Goal: Entertainment & Leisure: Consume media (video, audio)

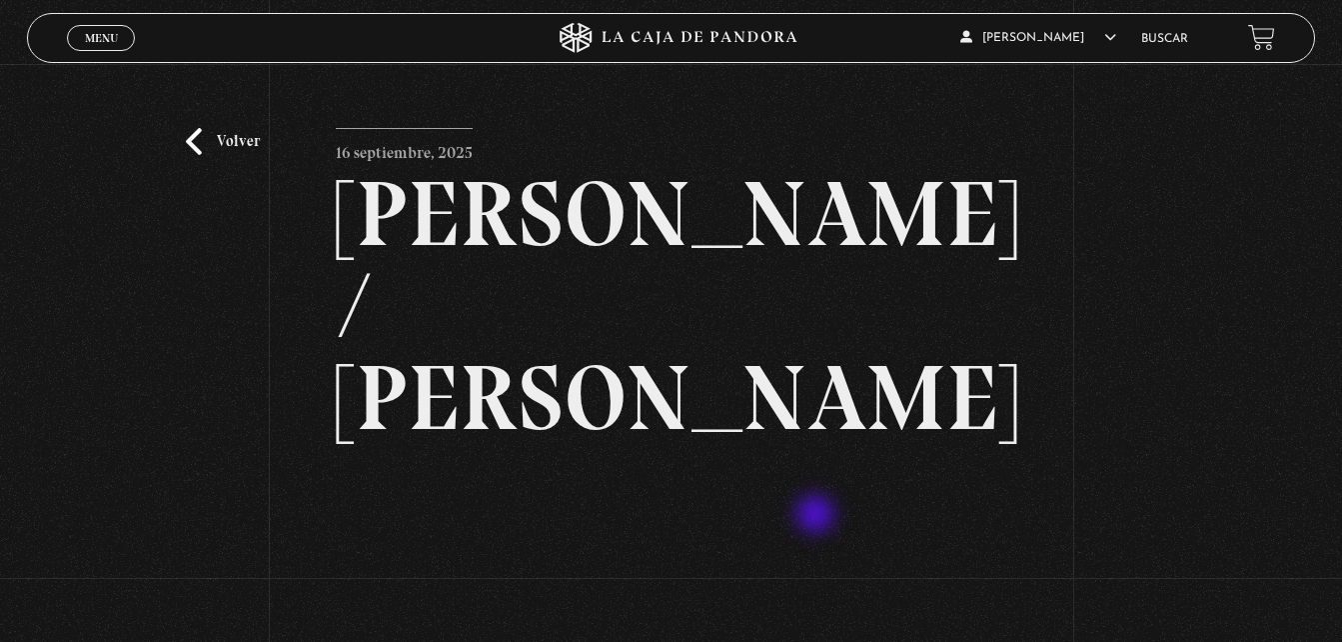
scroll to position [147, 0]
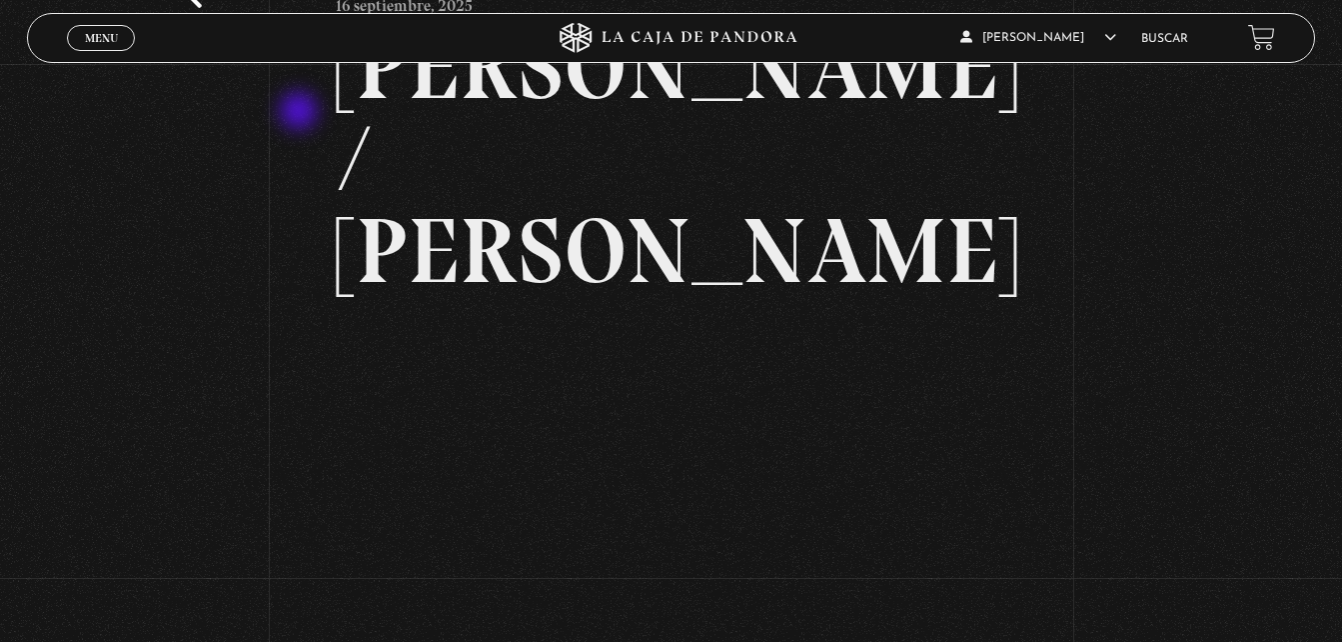
drag, startPoint x: 301, startPoint y: 113, endPoint x: 224, endPoint y: -29, distance: 161.4
drag, startPoint x: 224, startPoint y: -29, endPoint x: 129, endPoint y: 156, distance: 207.8
click at [129, 156] on div "Volver 16 septiembre, 2025 Trump / Maduro WhatsApp Twitter Messenger Email" at bounding box center [671, 356] width 1342 height 878
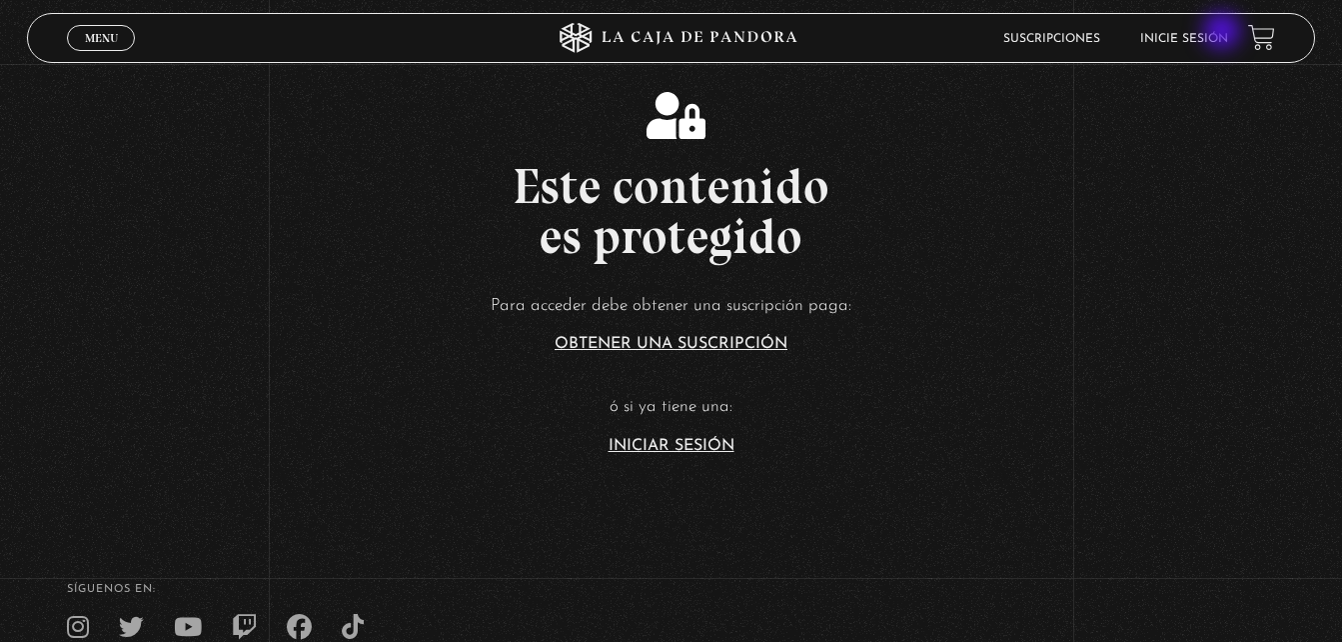
click at [1224, 33] on link "Inicie sesión" at bounding box center [1184, 39] width 88 height 12
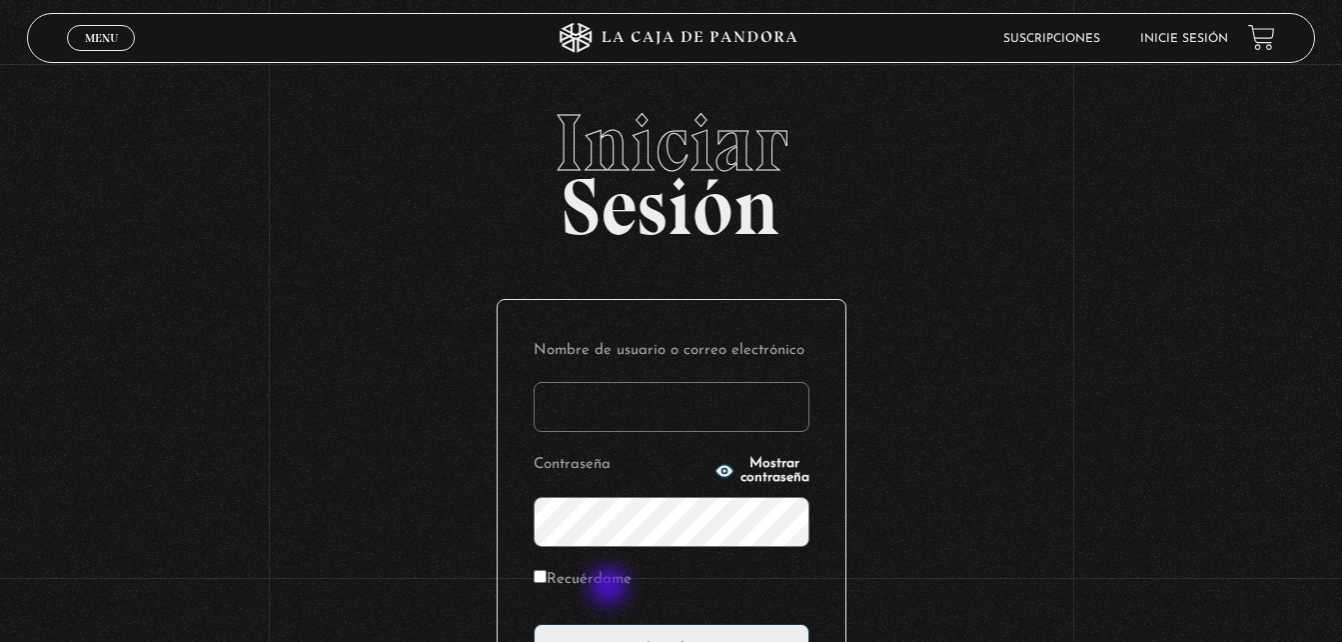
scroll to position [152, 0]
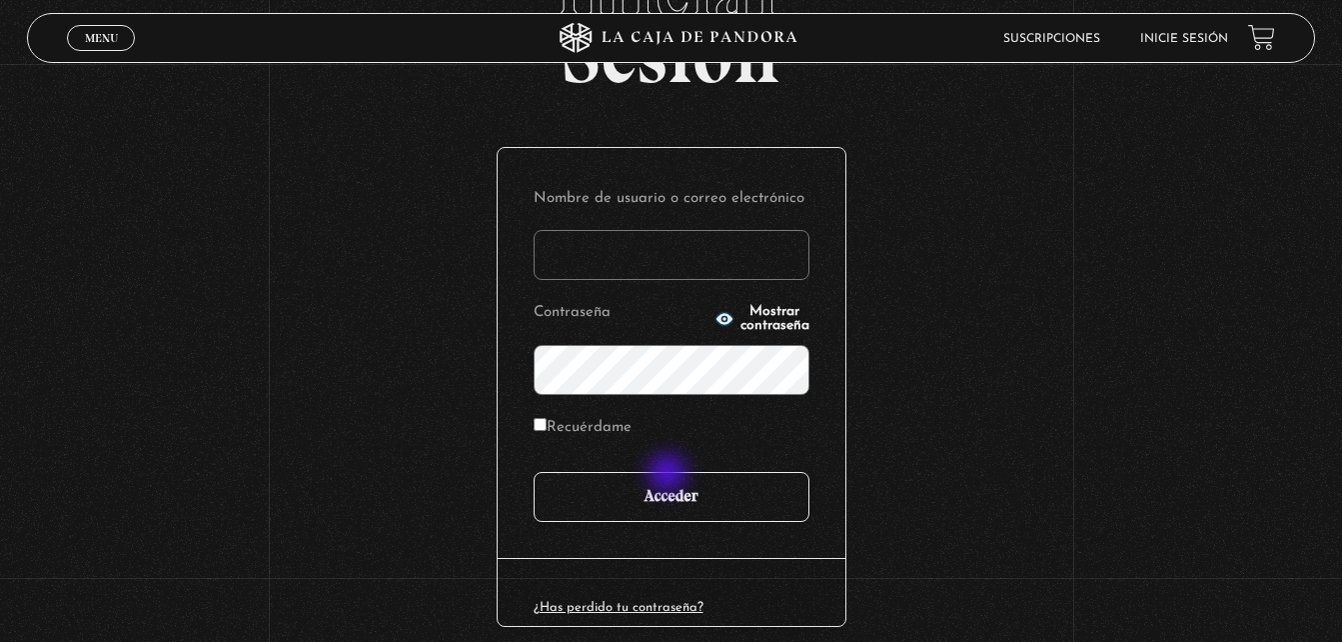
type input "[EMAIL_ADDRESS][DOMAIN_NAME]"
click at [682, 476] on input "Acceder" at bounding box center [672, 497] width 276 height 50
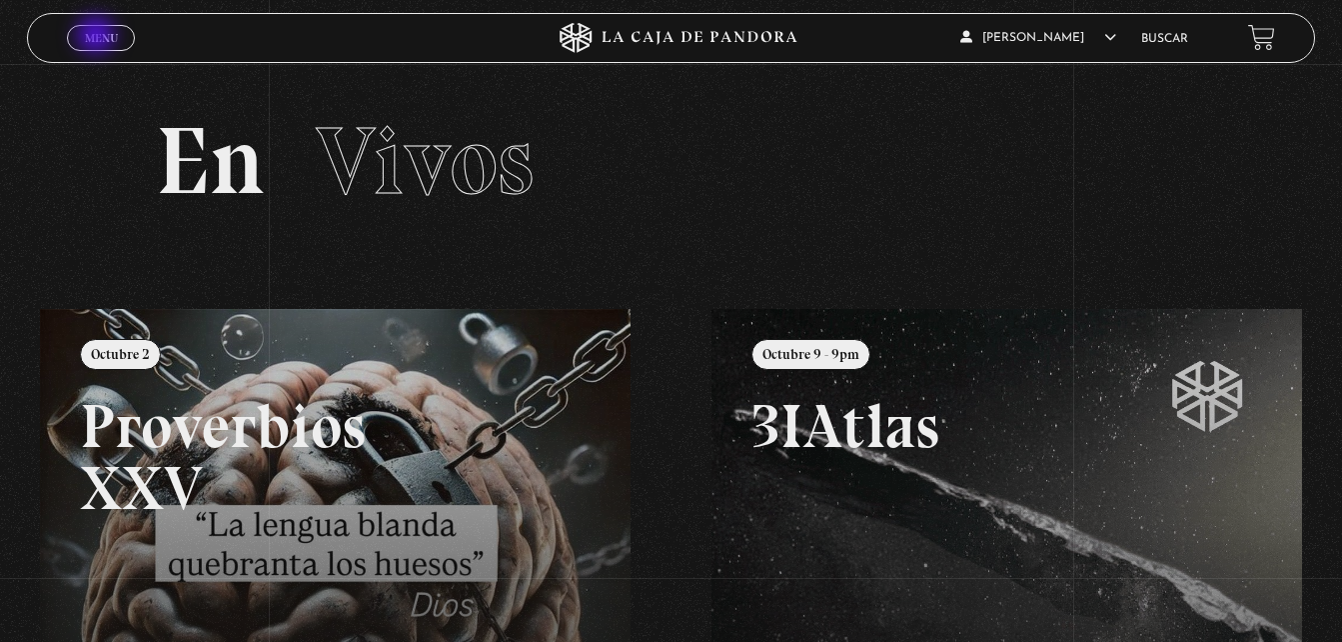
click at [98, 37] on span "Menu" at bounding box center [101, 38] width 33 height 12
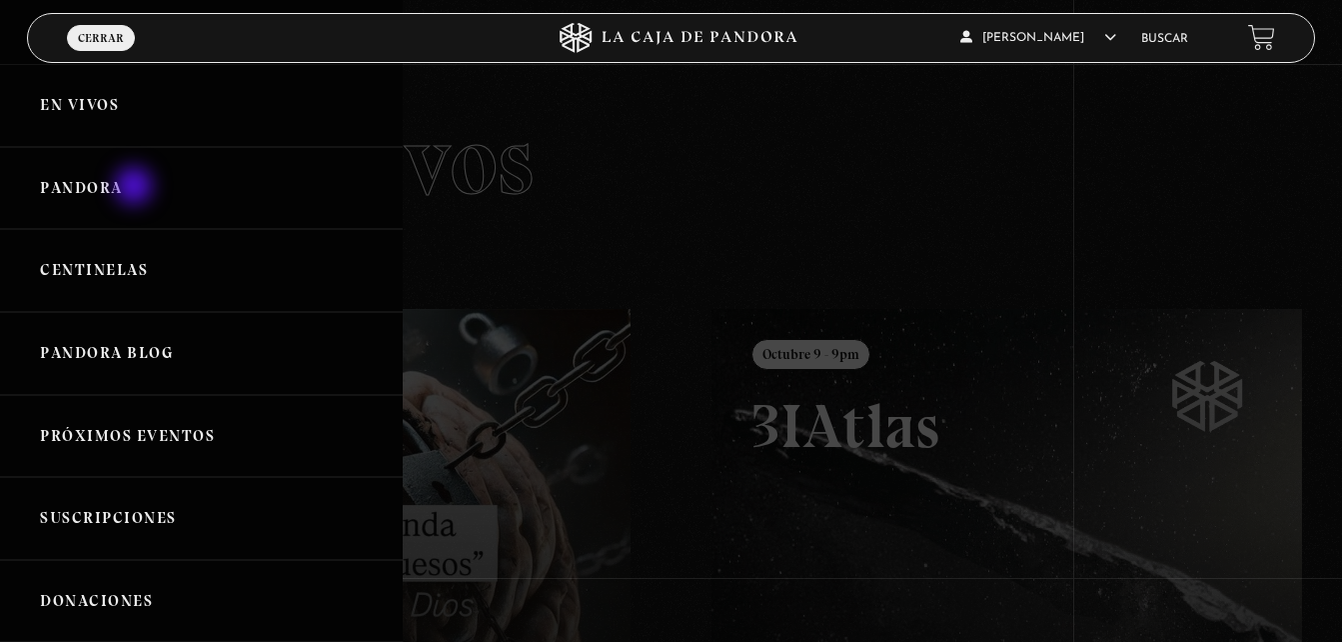
click at [136, 188] on link "Pandora" at bounding box center [201, 188] width 403 height 83
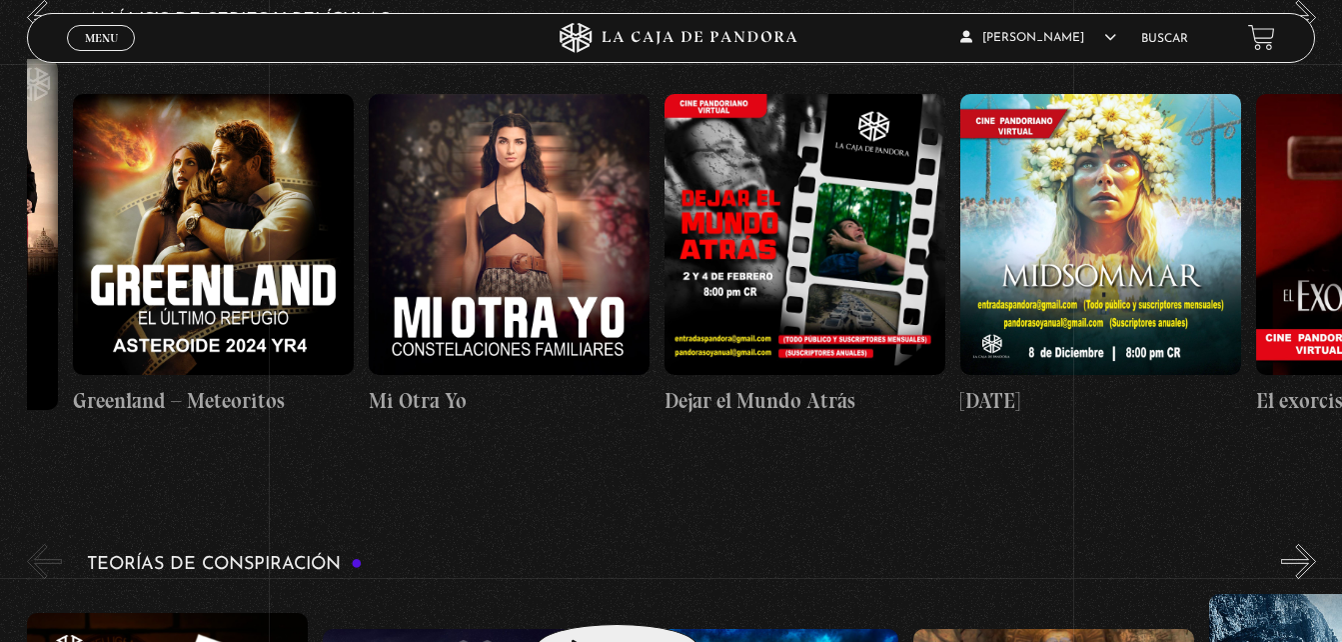
scroll to position [2473, 0]
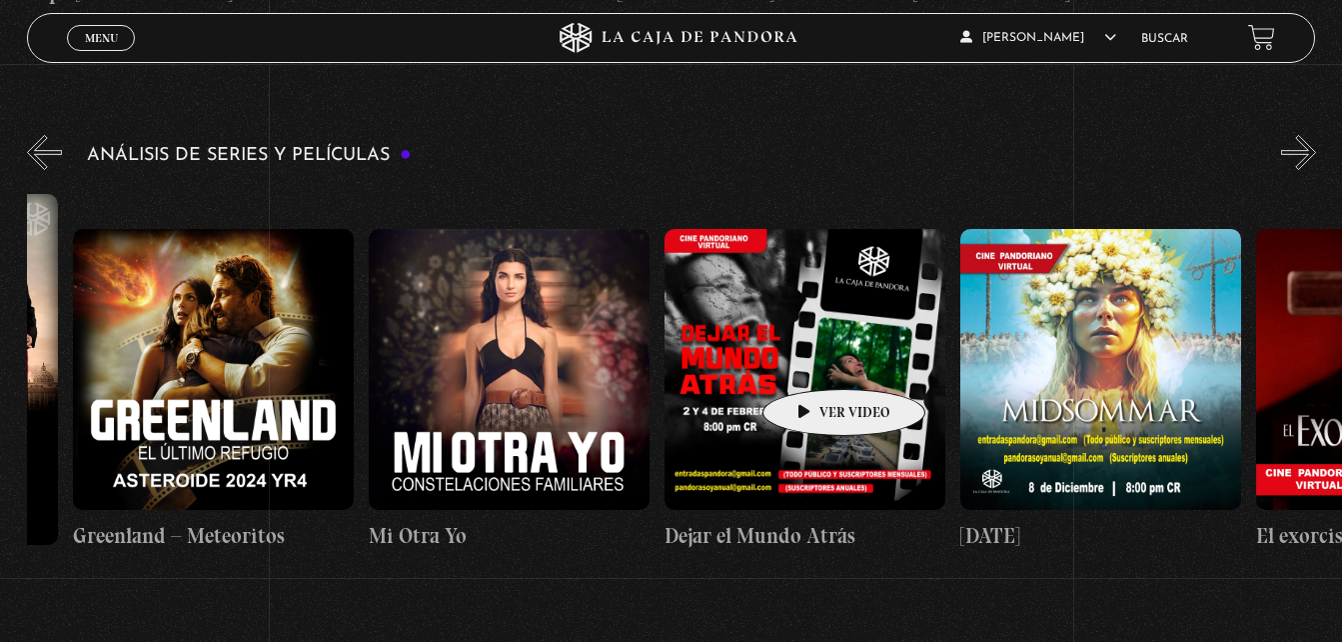
click at [812, 359] on figure at bounding box center [805, 369] width 281 height 281
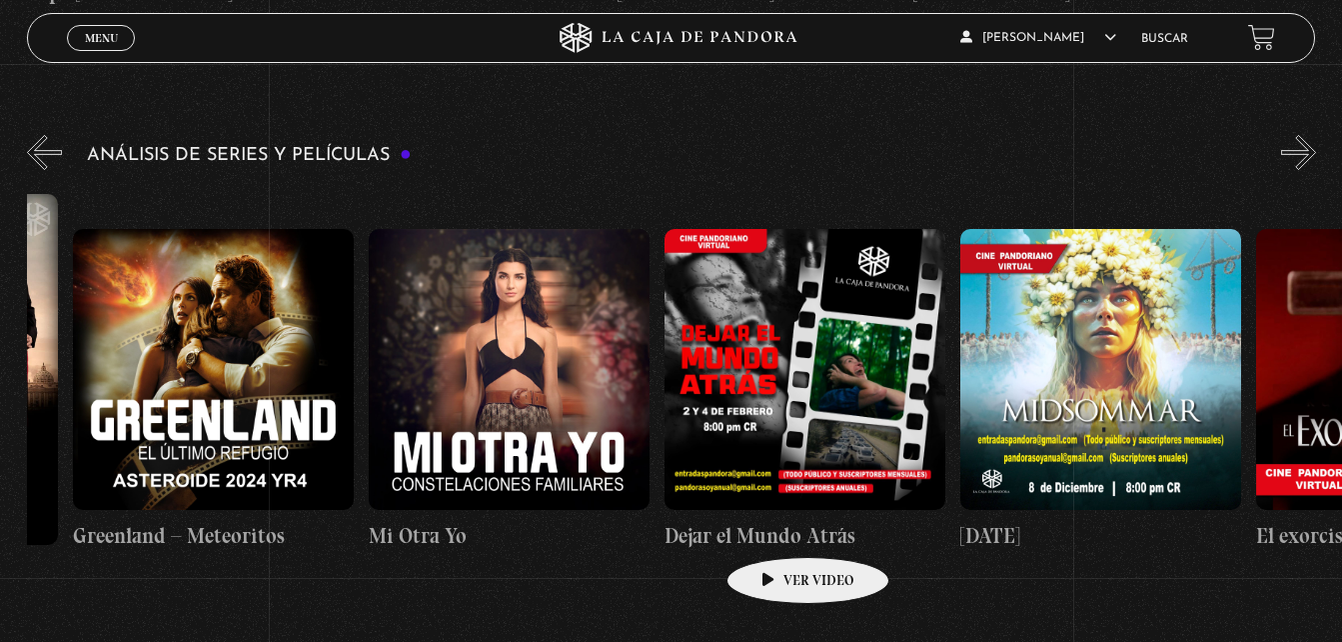
click at [776, 527] on h4 "Dejar el Mundo Atrás" at bounding box center [805, 536] width 281 height 32
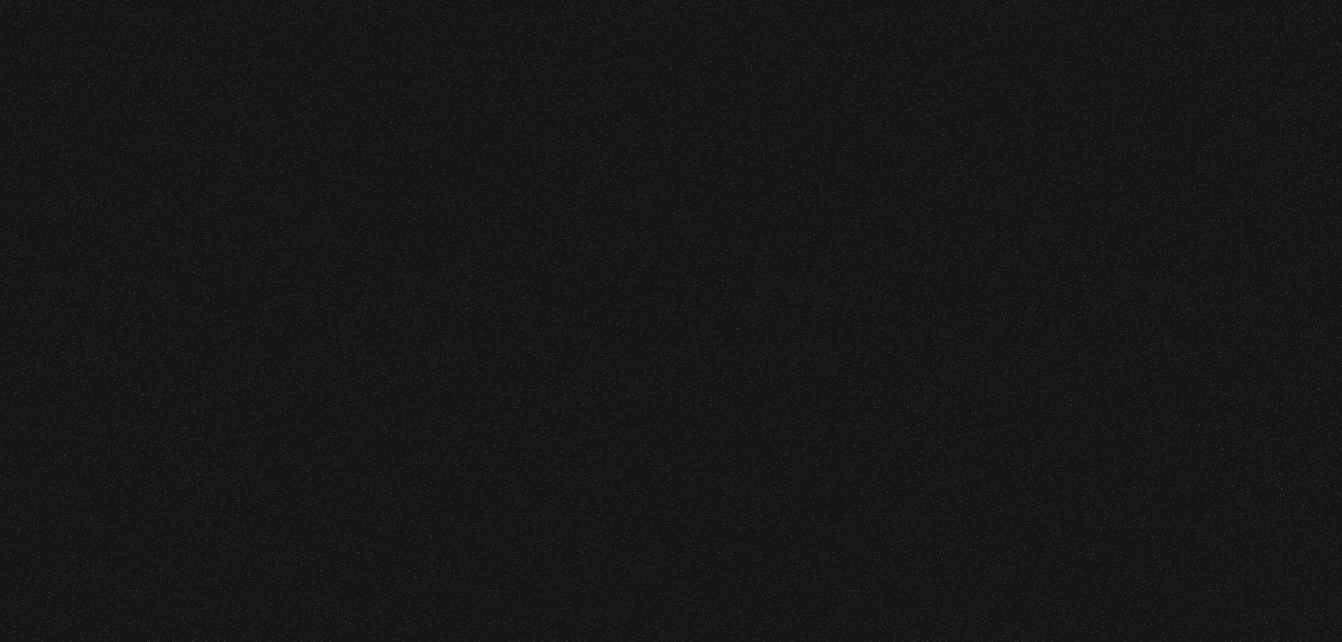
scroll to position [2473, 0]
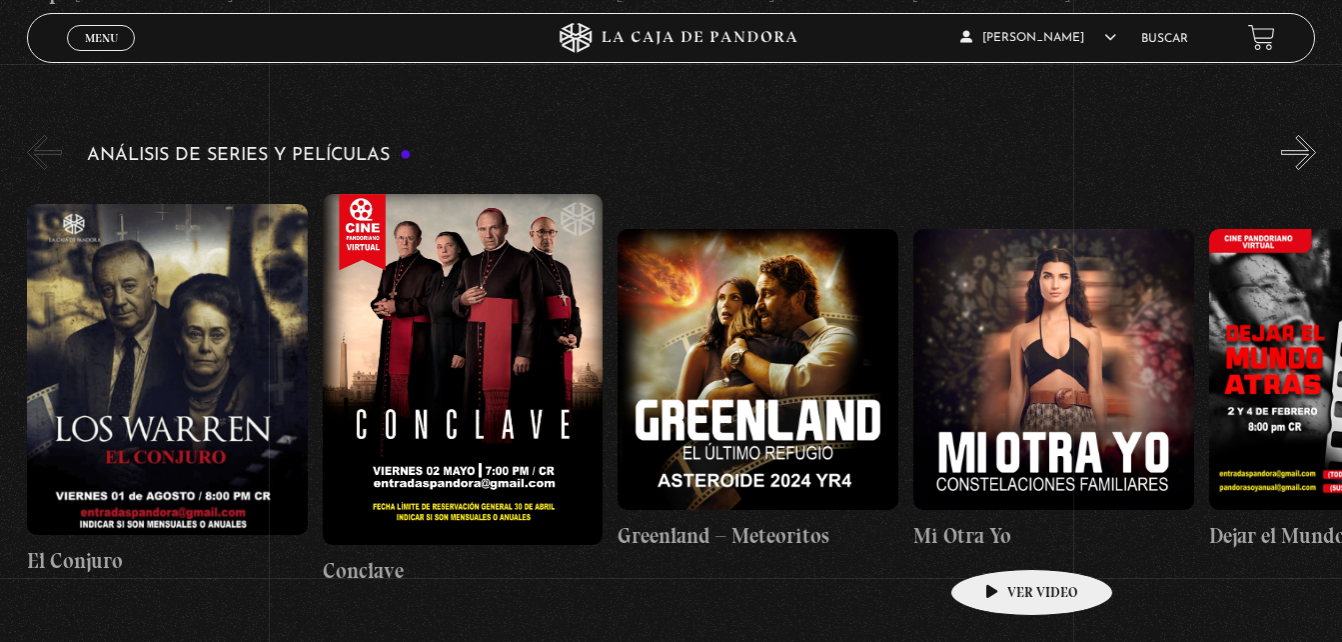
click at [1000, 539] on h4 "Mi Otra Yo" at bounding box center [1053, 536] width 281 height 32
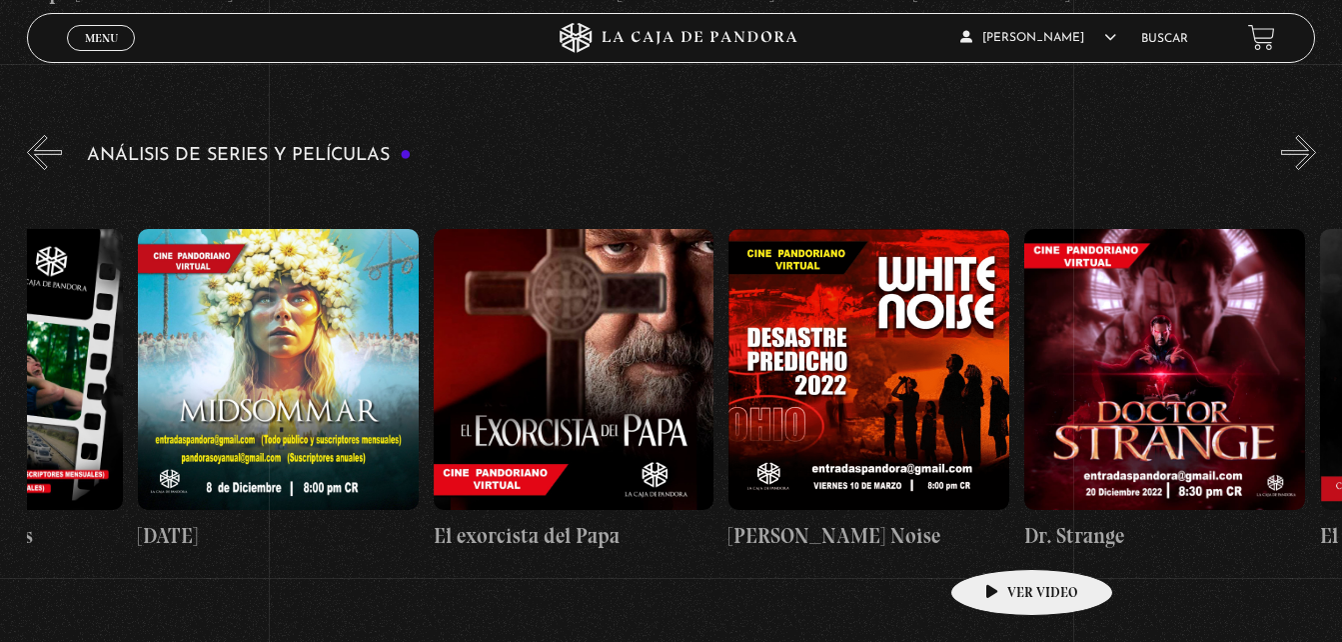
scroll to position [0, 1368]
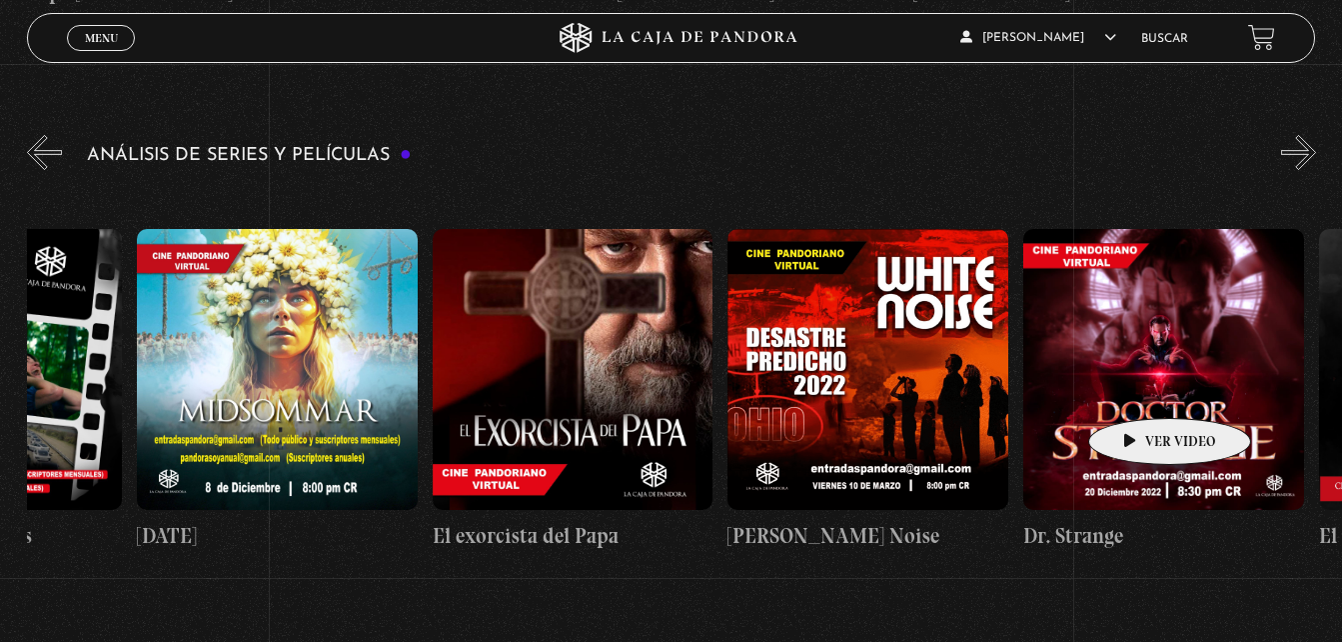
click at [1138, 388] on figure at bounding box center [1163, 369] width 281 height 281
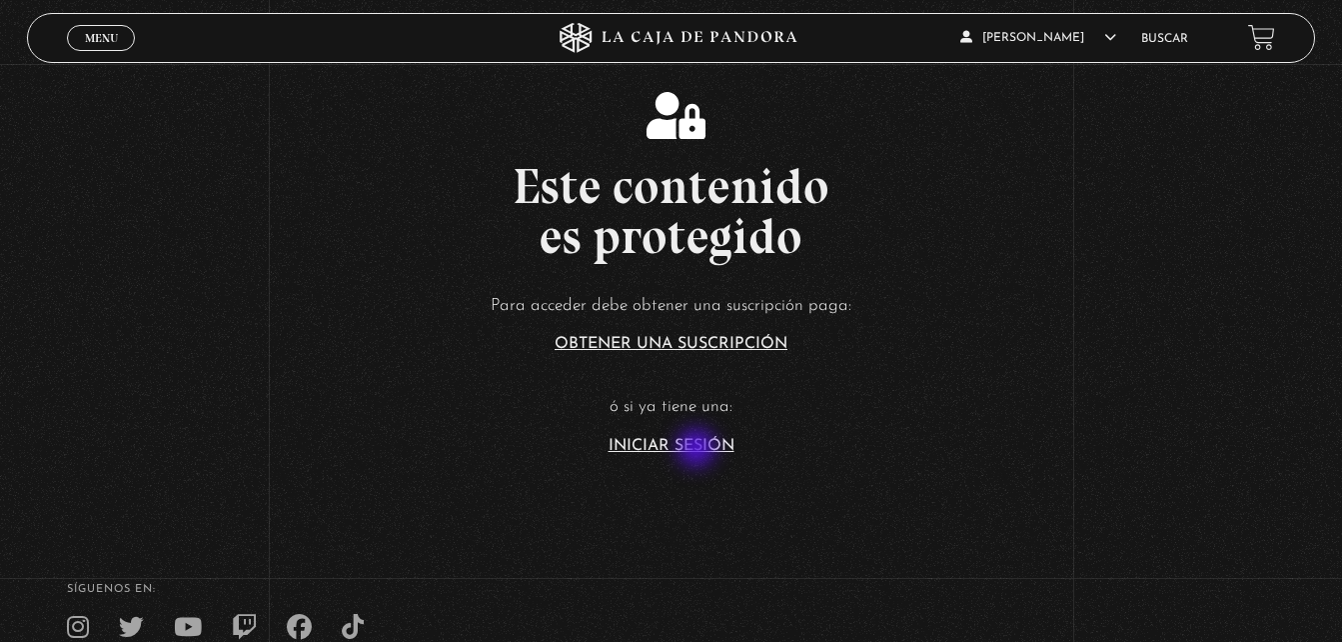
click at [698, 450] on link "Iniciar Sesión" at bounding box center [672, 446] width 126 height 16
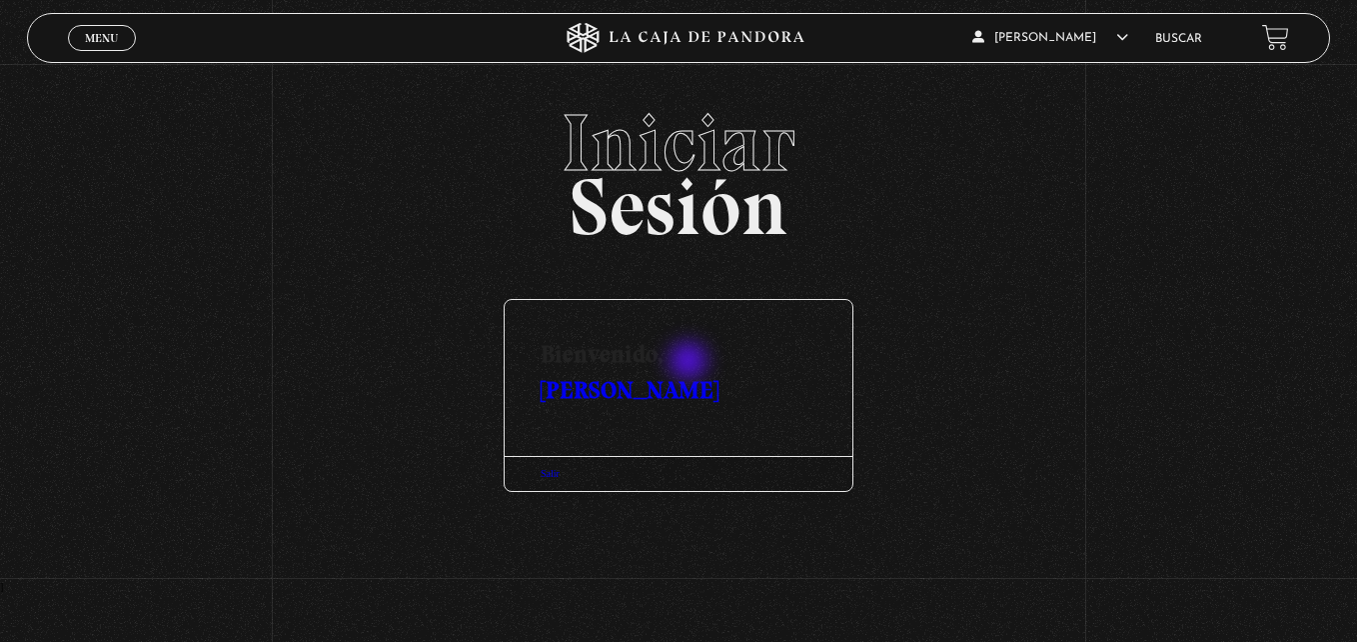
click at [690, 375] on link "[PERSON_NAME]" at bounding box center [630, 389] width 178 height 29
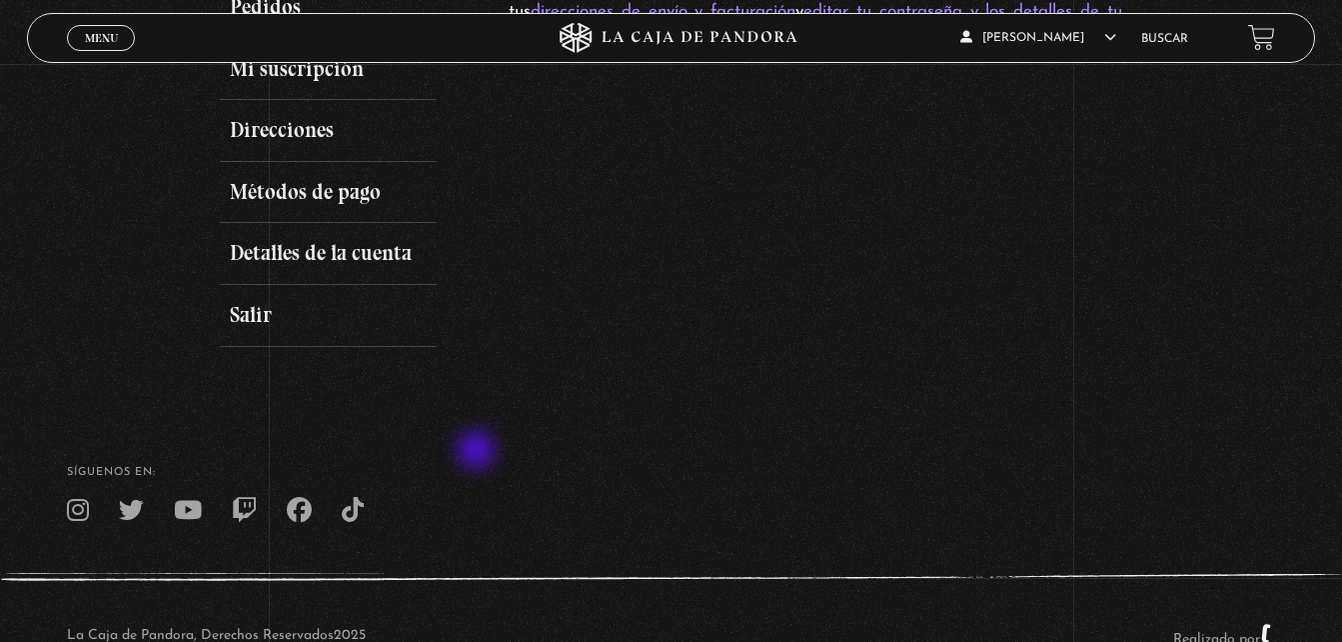
scroll to position [231, 0]
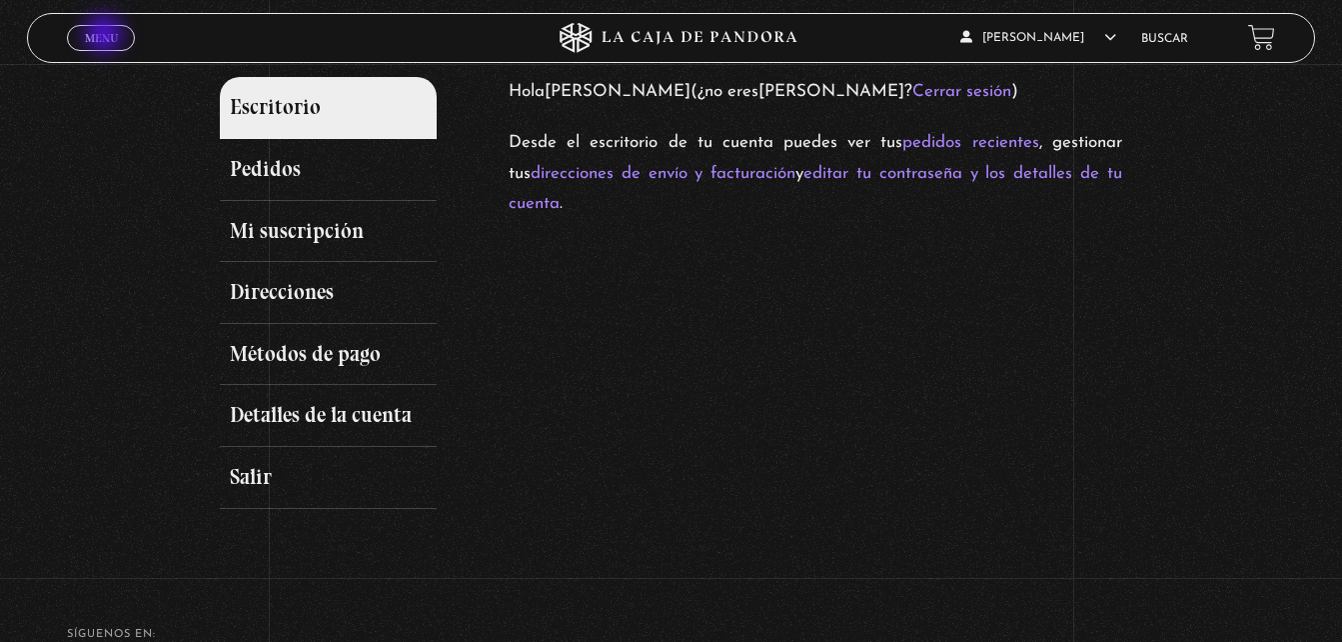
click at [106, 36] on span "Menu" at bounding box center [101, 38] width 33 height 12
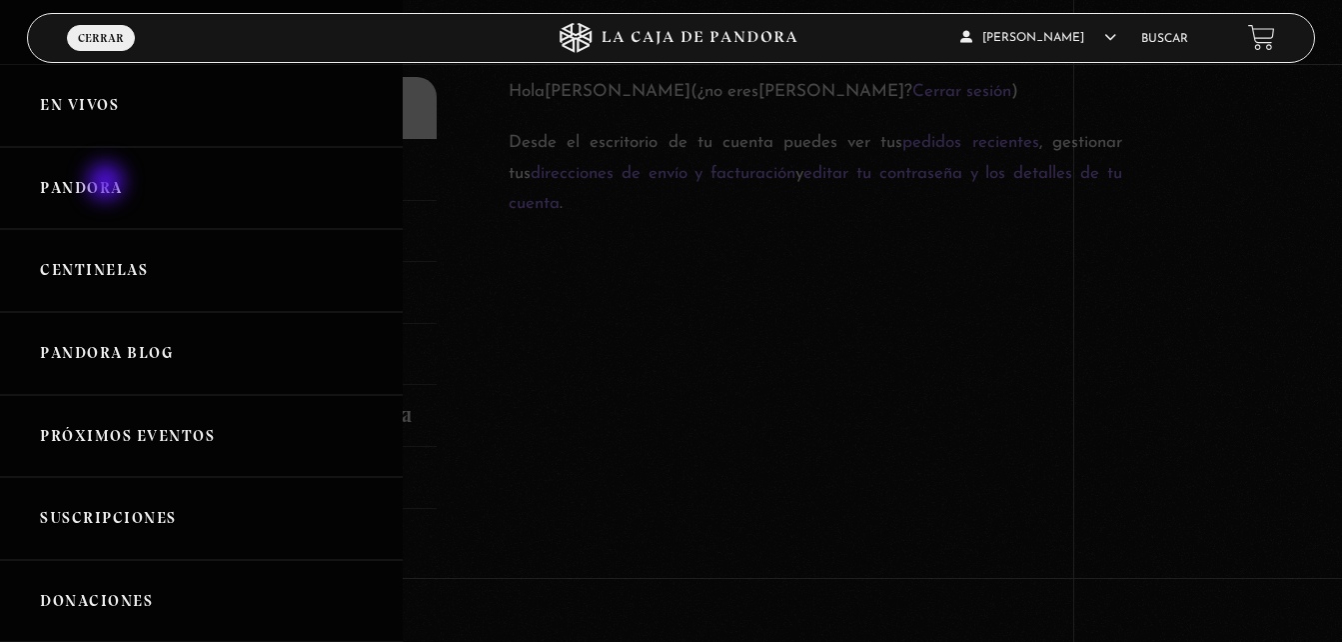
click at [108, 184] on link "Pandora" at bounding box center [201, 188] width 403 height 83
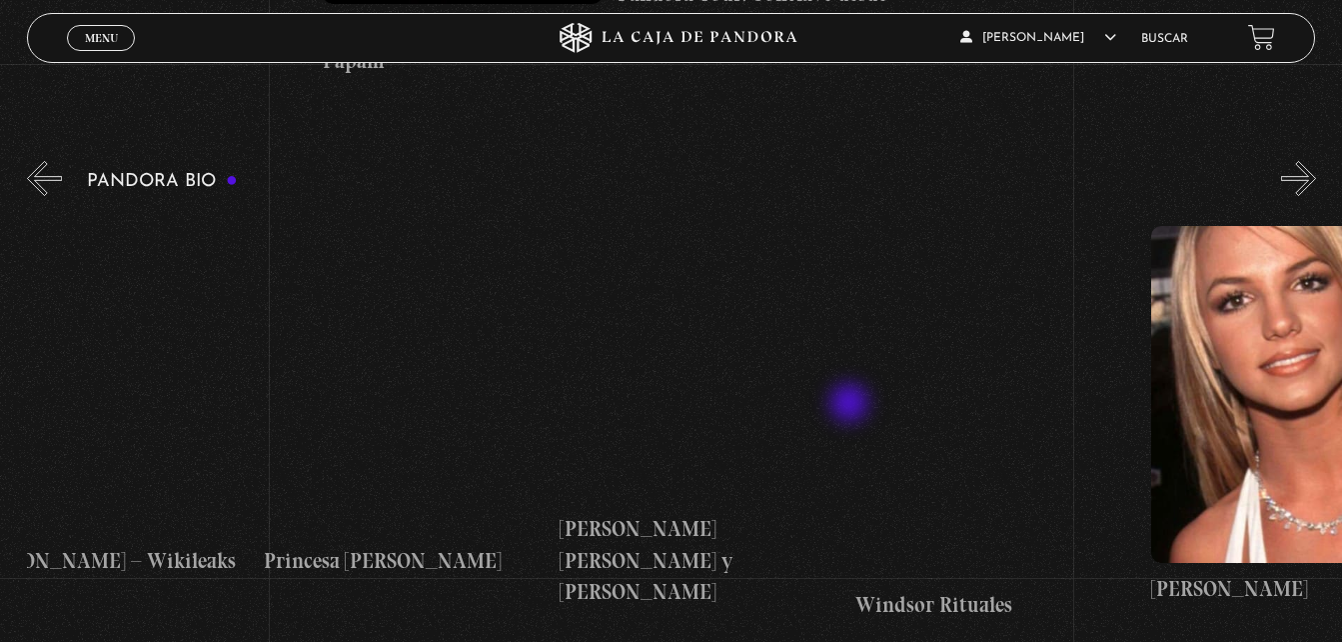
scroll to position [0, 5675]
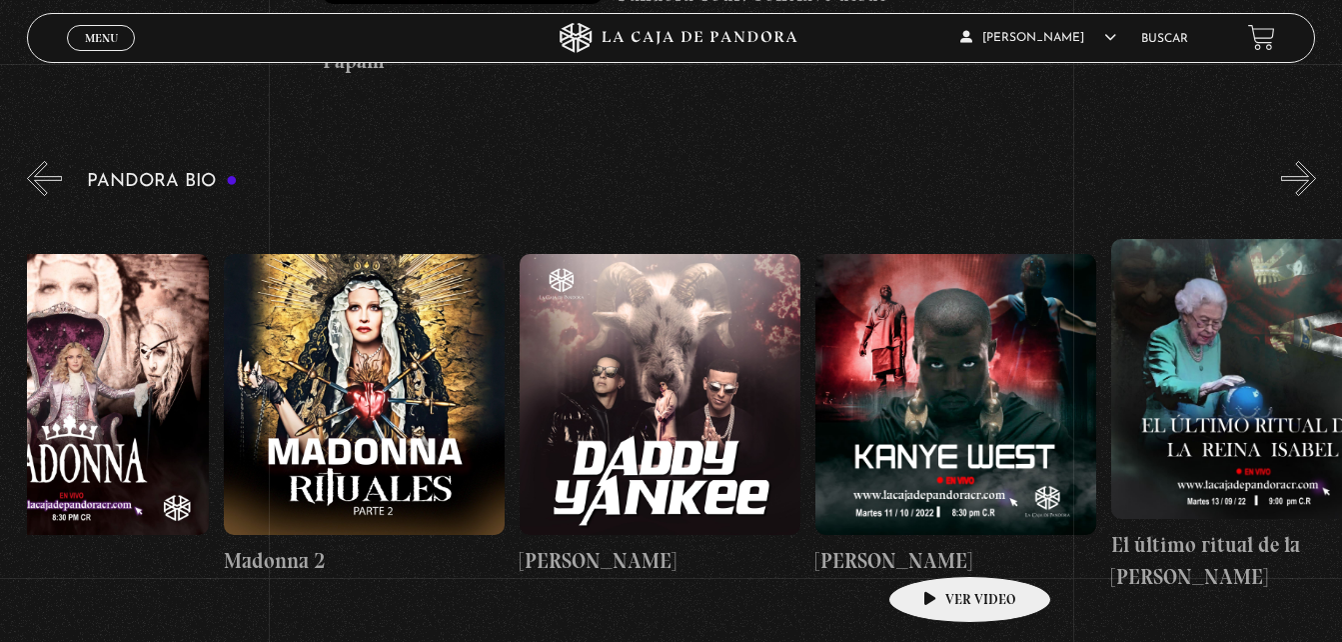
scroll to position [0, 1873]
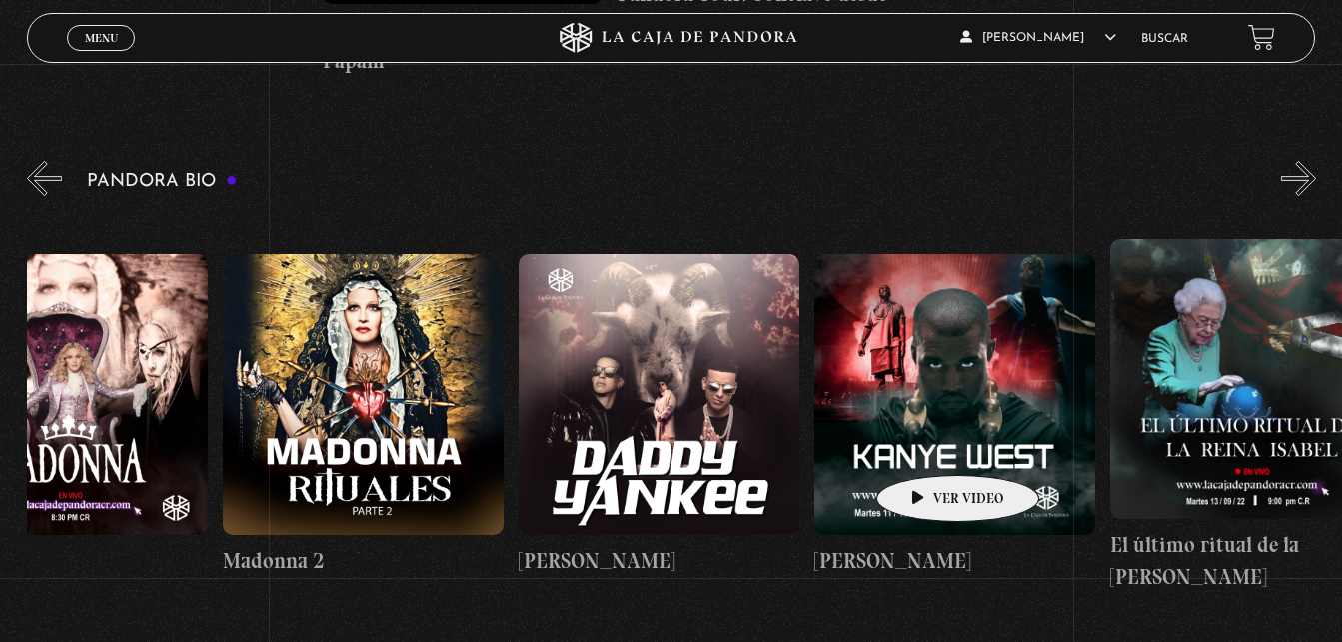
click at [926, 445] on figure at bounding box center [954, 394] width 281 height 281
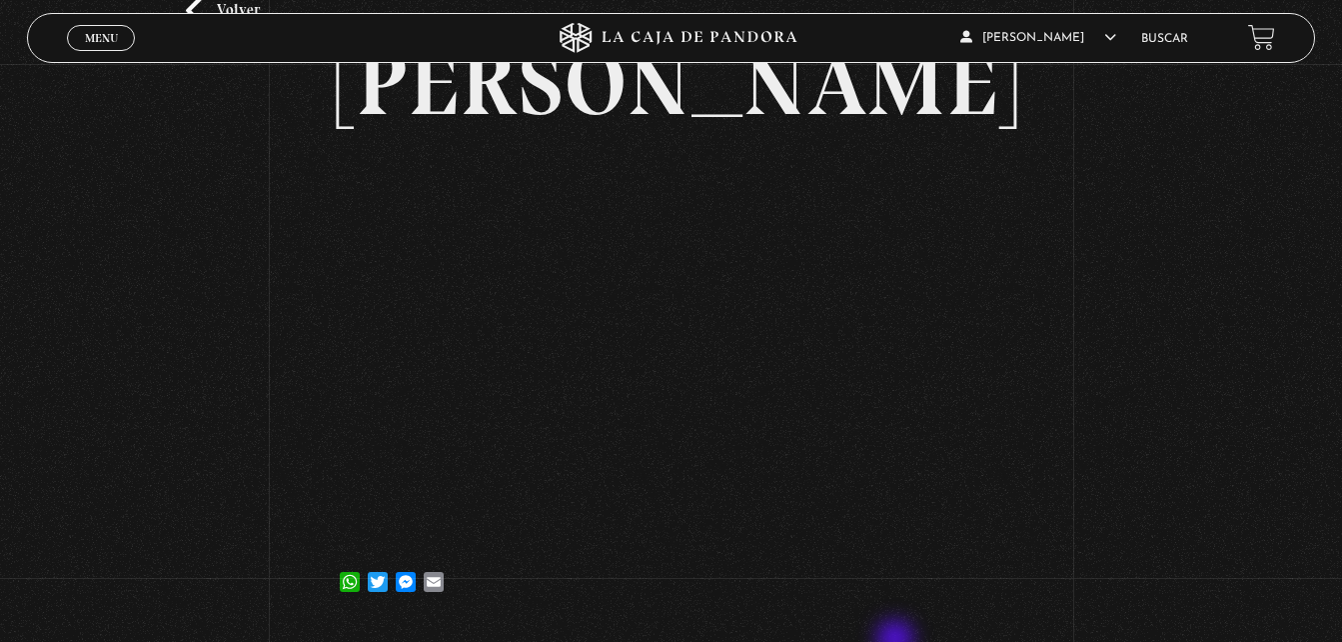
scroll to position [133, 0]
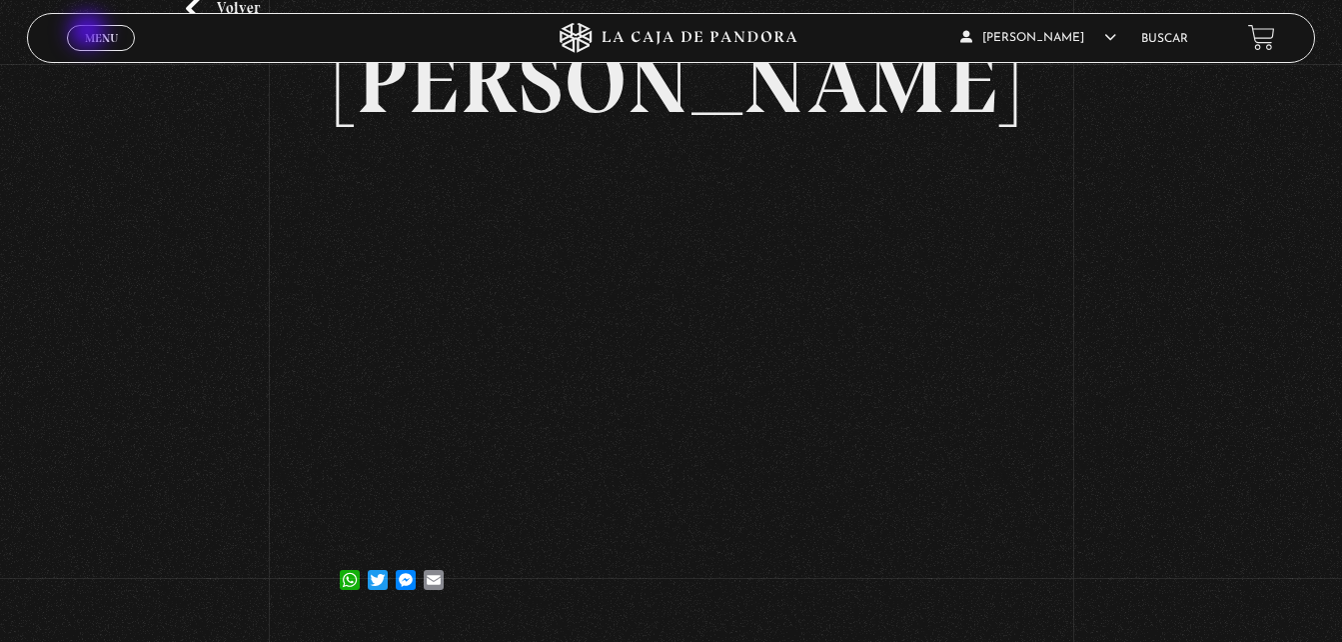
click at [90, 33] on span "Menu" at bounding box center [101, 38] width 33 height 12
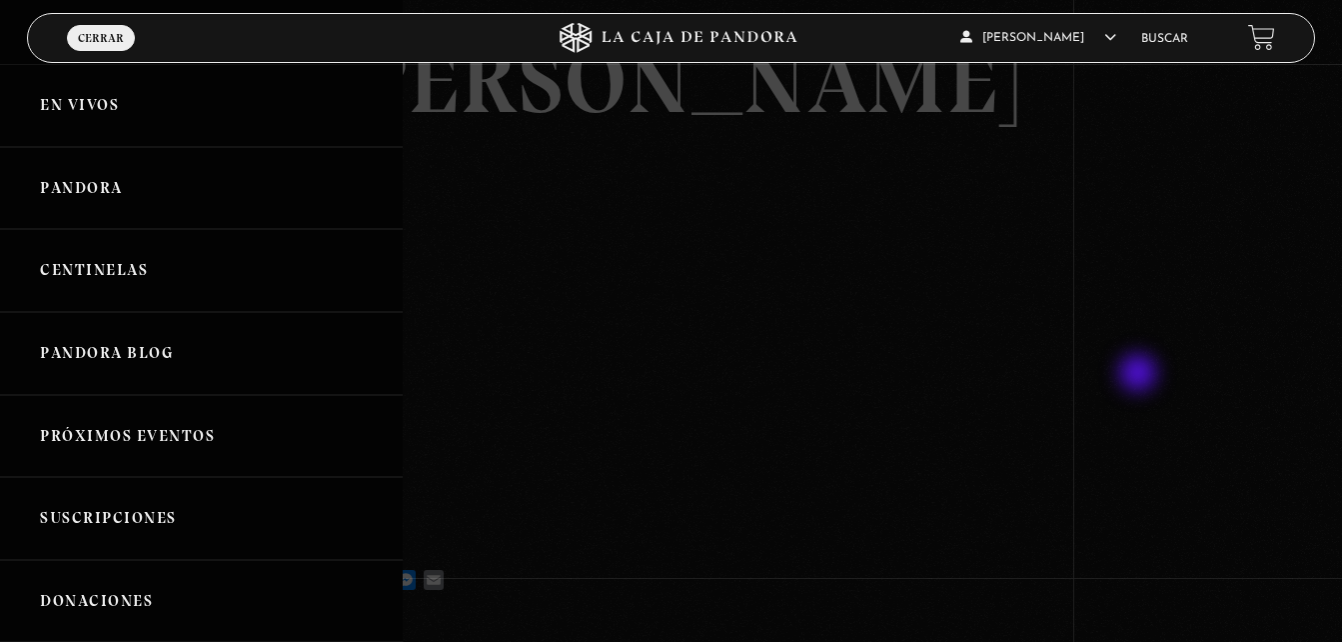
click at [1140, 375] on div at bounding box center [671, 321] width 1342 height 642
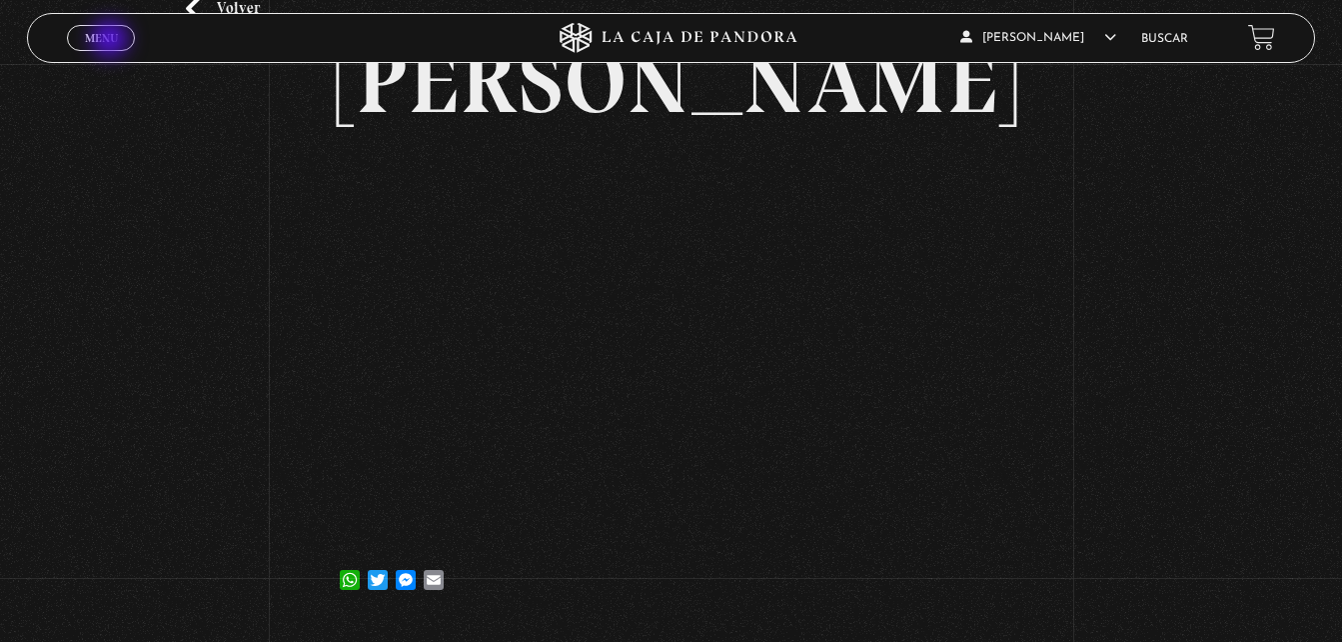
click at [112, 41] on span "Menu" at bounding box center [101, 38] width 33 height 12
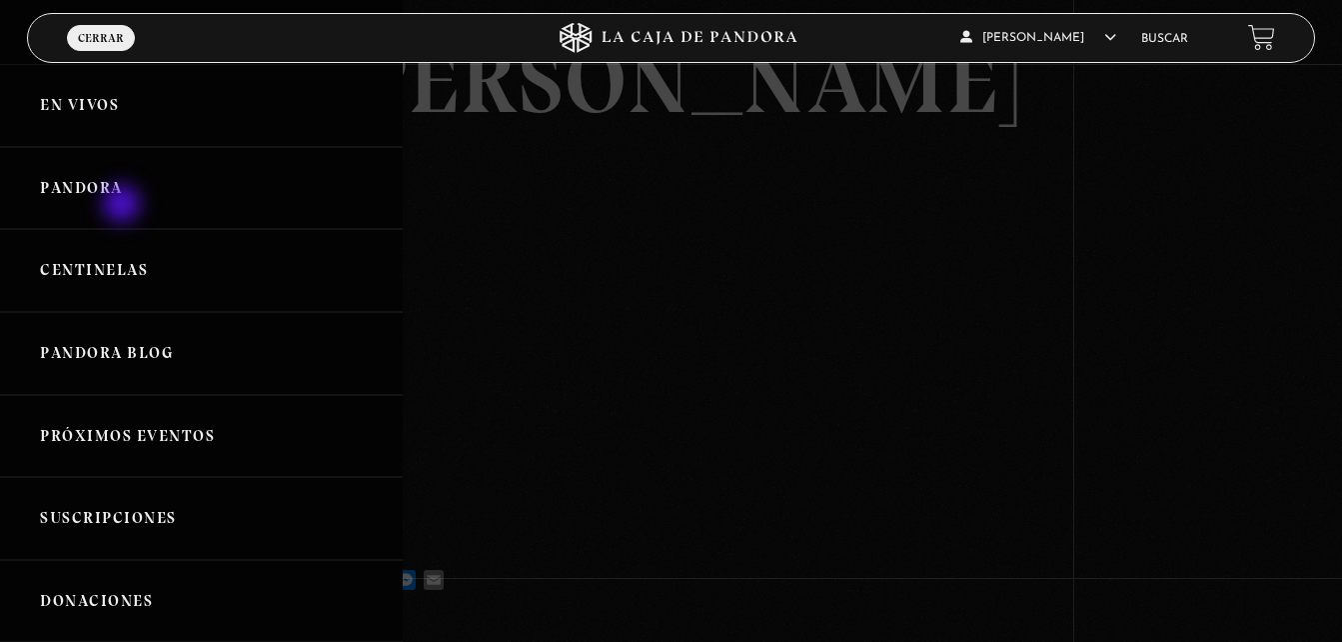
click at [124, 206] on link "Pandora" at bounding box center [201, 188] width 403 height 83
